Goal: Transaction & Acquisition: Book appointment/travel/reservation

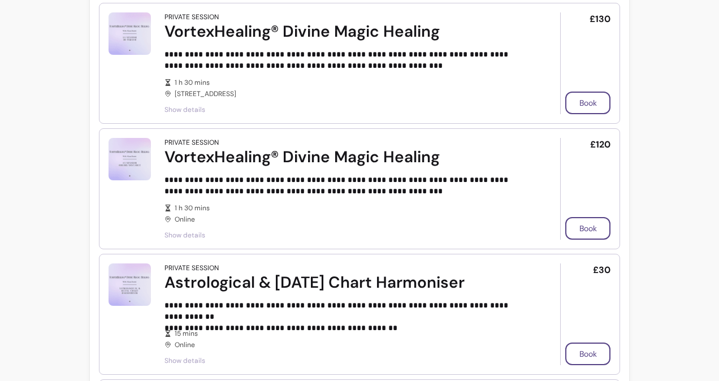
scroll to position [584, 0]
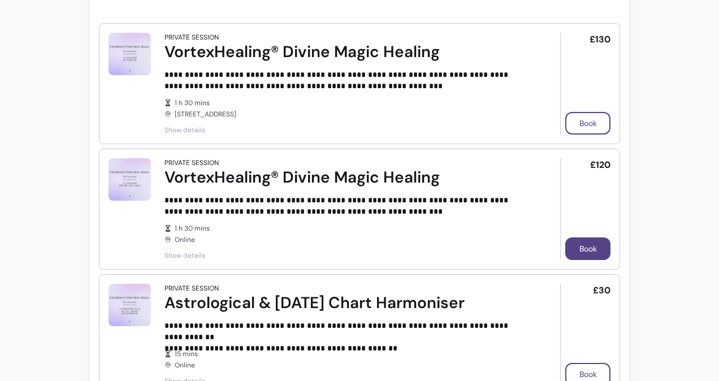
click at [573, 246] on button "Book" at bounding box center [587, 248] width 45 height 23
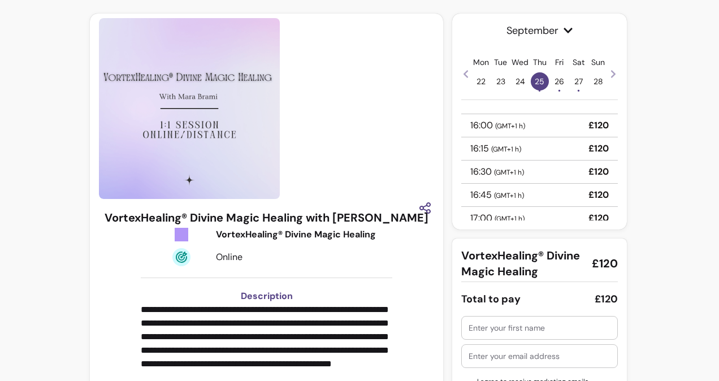
scroll to position [210, 0]
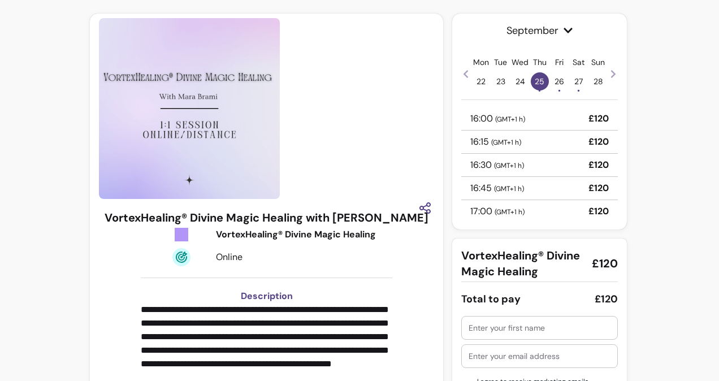
click at [474, 162] on p "16:30 ( GMT+1 h )" at bounding box center [497, 165] width 54 height 14
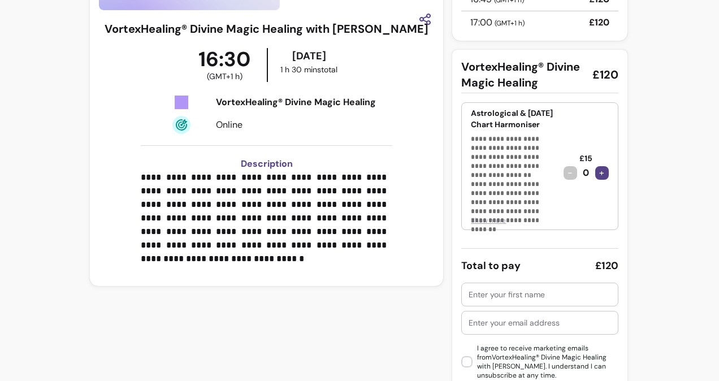
scroll to position [227, 0]
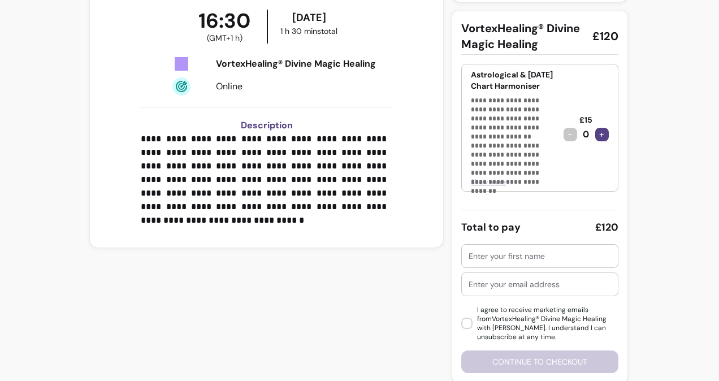
click at [486, 252] on input "text" at bounding box center [540, 255] width 142 height 11
type input "Leanne Ekstrom"
click at [486, 284] on input "text" at bounding box center [540, 284] width 142 height 11
type input "Leanne@EkstromAcupuncture.com"
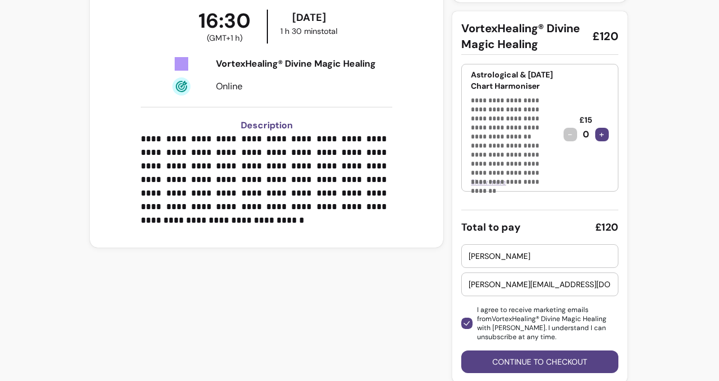
click at [520, 358] on button "Continue to checkout" at bounding box center [539, 361] width 157 height 23
